Goal: Navigation & Orientation: Go to known website

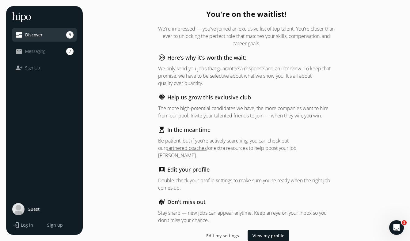
click at [26, 224] on span "Log in" at bounding box center [27, 225] width 12 height 6
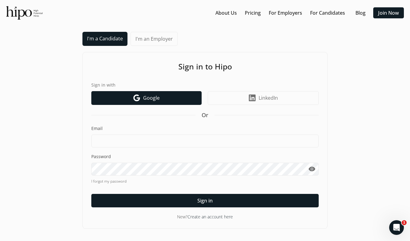
click at [164, 101] on link "Google icon Google" at bounding box center [146, 98] width 110 height 14
